Goal: Find contact information: Obtain details needed to contact an individual or organization

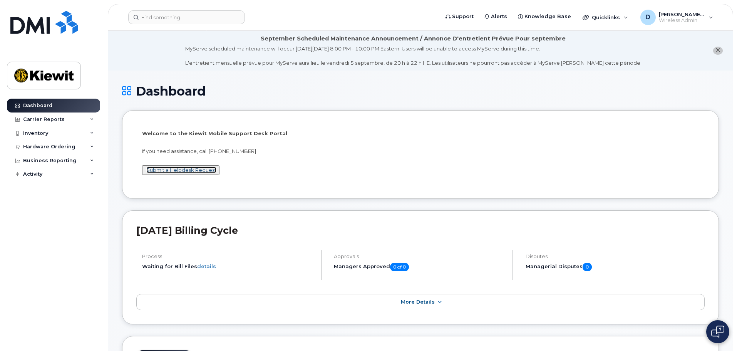
drag, startPoint x: 183, startPoint y: 167, endPoint x: 182, endPoint y: 175, distance: 8.1
click at [183, 167] on link "Submit a Helpdesk Request" at bounding box center [181, 170] width 70 height 6
drag, startPoint x: 211, startPoint y: 149, endPoint x: 247, endPoint y: 147, distance: 36.2
click at [247, 147] on p "If you need assistance, call [PHONE_NUMBER]" at bounding box center [420, 150] width 557 height 7
copy p "[PHONE_NUMBER]"
